Goal: Task Accomplishment & Management: Use online tool/utility

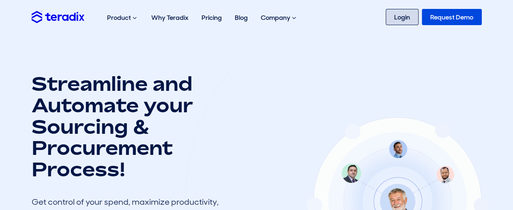
click at [409, 14] on link "Login" at bounding box center [402, 17] width 33 height 16
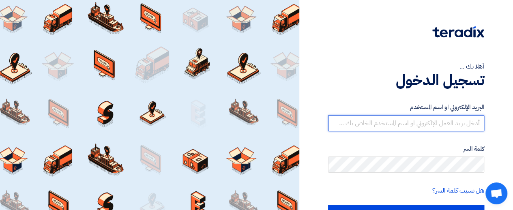
click at [431, 125] on input "text" at bounding box center [406, 123] width 156 height 16
type input "s"
type input "[EMAIL_ADDRESS][DOMAIN_NAME]"
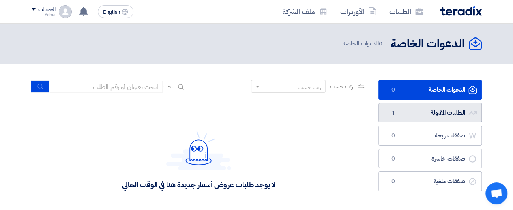
click at [433, 110] on link "الطلبات المقبولة الطلبات المقبولة 1" at bounding box center [431, 113] width 104 height 20
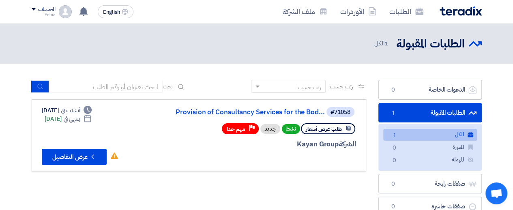
click at [438, 135] on link "الكل الكل 1" at bounding box center [431, 135] width 94 height 12
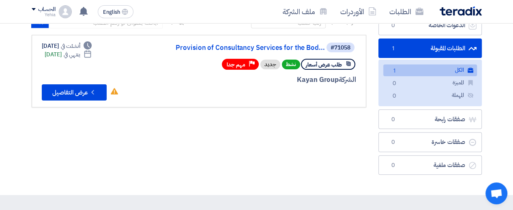
scroll to position [63, 0]
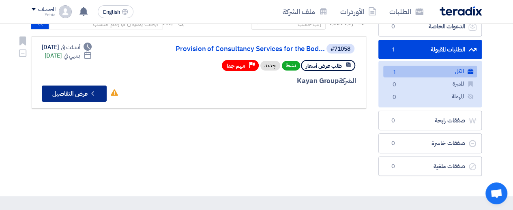
click at [81, 92] on button "Check details عرض التفاصيل" at bounding box center [74, 94] width 65 height 16
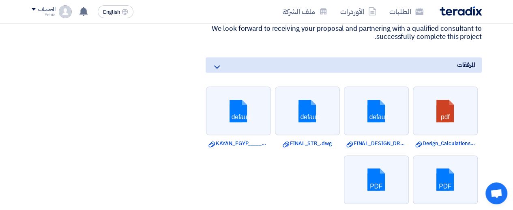
scroll to position [637, 0]
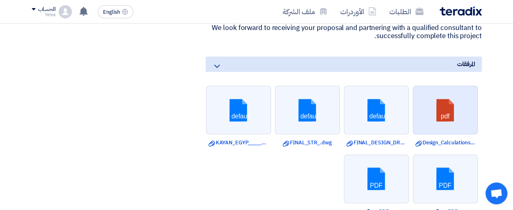
click at [459, 105] on link at bounding box center [446, 110] width 65 height 49
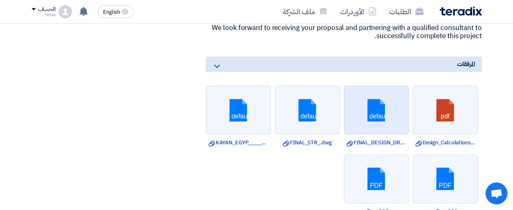
click at [375, 101] on link at bounding box center [377, 110] width 65 height 49
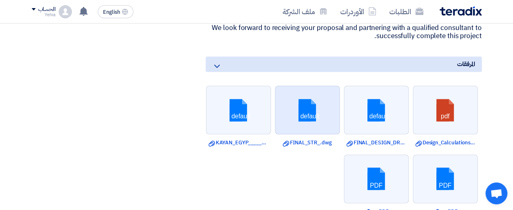
click at [306, 101] on link at bounding box center [308, 110] width 65 height 49
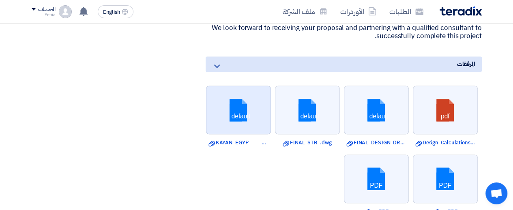
click at [235, 108] on link at bounding box center [239, 110] width 65 height 49
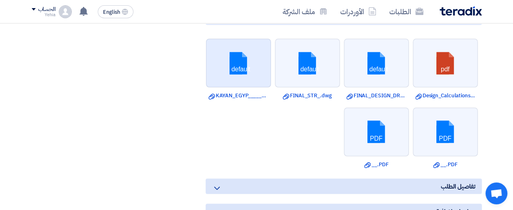
scroll to position [692, 0]
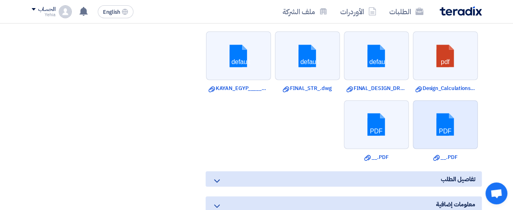
click at [438, 122] on link at bounding box center [446, 125] width 65 height 49
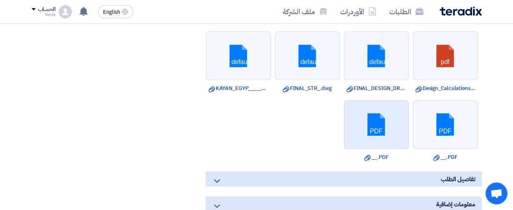
click at [372, 126] on link at bounding box center [377, 125] width 65 height 49
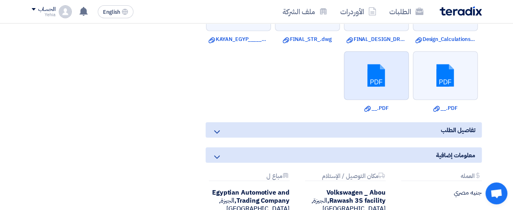
scroll to position [744, 0]
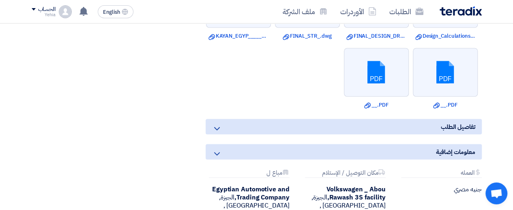
click at [218, 127] on use at bounding box center [217, 128] width 6 height 3
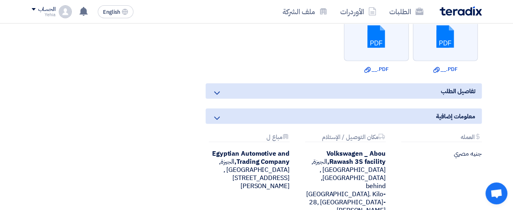
scroll to position [781, 0]
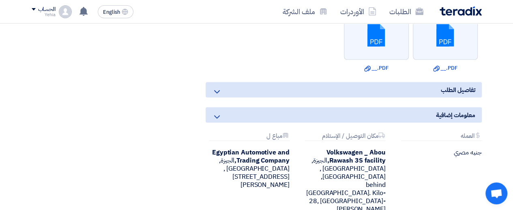
click at [216, 112] on icon at bounding box center [217, 117] width 10 height 10
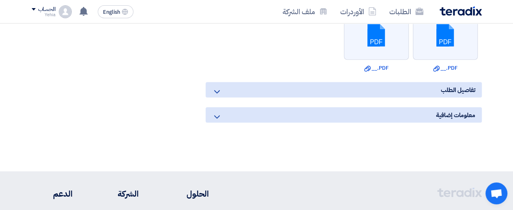
click at [216, 112] on icon at bounding box center [217, 117] width 10 height 10
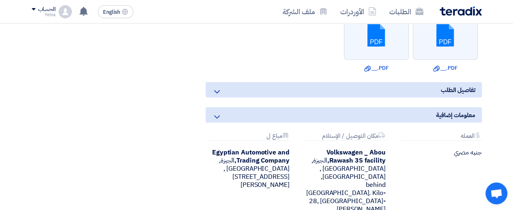
click at [217, 88] on icon at bounding box center [217, 92] width 10 height 10
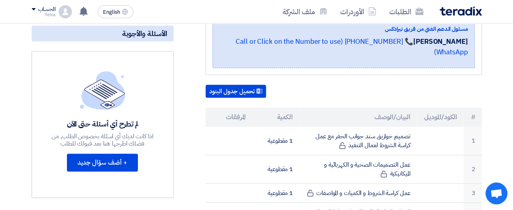
scroll to position [207, 0]
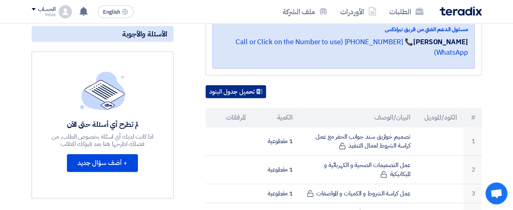
click at [245, 85] on button "تحميل جدول البنود" at bounding box center [236, 91] width 60 height 13
